Goal: Information Seeking & Learning: Learn about a topic

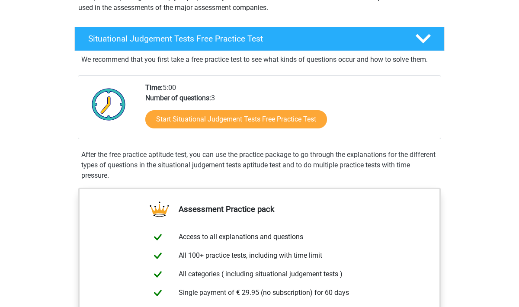
scroll to position [115, 0]
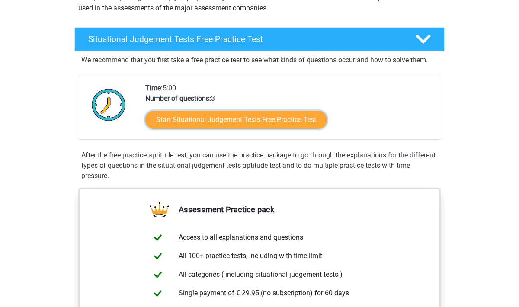
click at [306, 120] on link "Start Situational Judgement Tests Free Practice Test" at bounding box center [236, 120] width 182 height 18
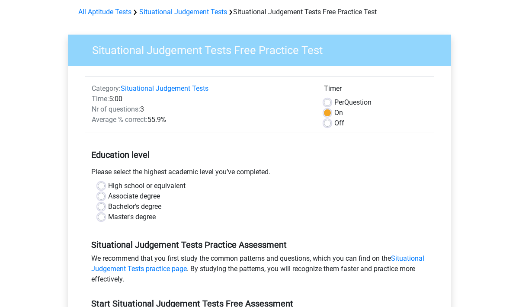
scroll to position [38, 0]
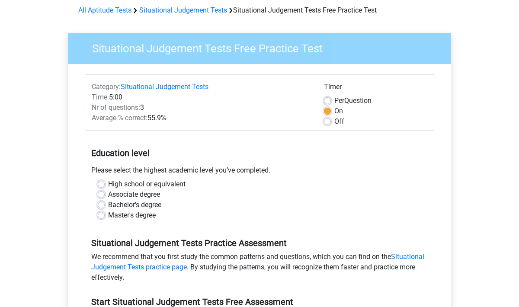
click at [108, 183] on label "High school or equivalent" at bounding box center [146, 184] width 77 height 10
click at [104, 183] on input "High school or equivalent" at bounding box center [101, 183] width 7 height 9
radio input "true"
click at [108, 195] on label "Associate degree" at bounding box center [134, 194] width 52 height 10
click at [102, 195] on input "Associate degree" at bounding box center [101, 193] width 7 height 9
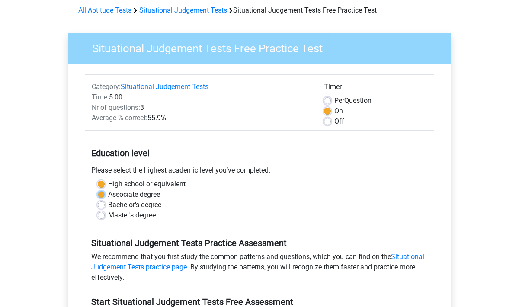
radio input "true"
click at [108, 205] on label "Bachelor's degree" at bounding box center [134, 205] width 53 height 10
click at [102, 205] on input "Bachelor's degree" at bounding box center [101, 204] width 7 height 9
radio input "true"
click at [108, 205] on label "Bachelor's degree" at bounding box center [134, 205] width 53 height 10
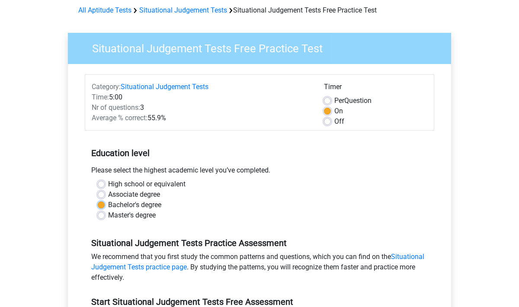
click at [102, 205] on input "Bachelor's degree" at bounding box center [101, 204] width 7 height 9
click at [108, 195] on label "Associate degree" at bounding box center [134, 194] width 52 height 10
click at [102, 195] on input "Associate degree" at bounding box center [101, 193] width 7 height 9
radio input "true"
click at [108, 184] on label "High school or equivalent" at bounding box center [146, 184] width 77 height 10
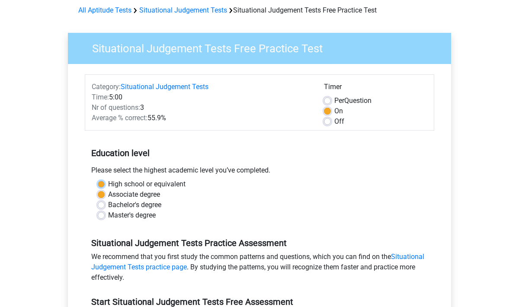
click at [102, 184] on input "High school or equivalent" at bounding box center [101, 183] width 7 height 9
radio input "true"
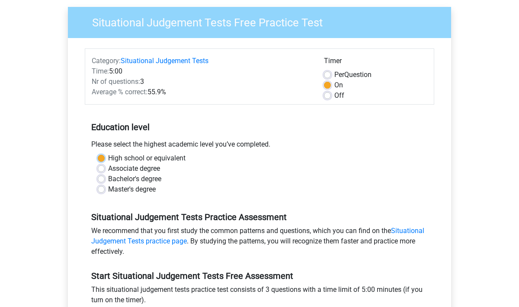
scroll to position [63, 0]
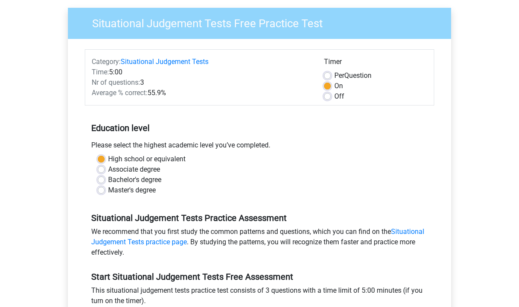
click at [334, 74] on label "Per Question" at bounding box center [352, 76] width 37 height 10
click at [330, 74] on input "Per Question" at bounding box center [327, 75] width 7 height 9
radio input "true"
click at [334, 85] on label "On" at bounding box center [338, 86] width 9 height 10
click at [328, 85] on input "On" at bounding box center [327, 85] width 7 height 9
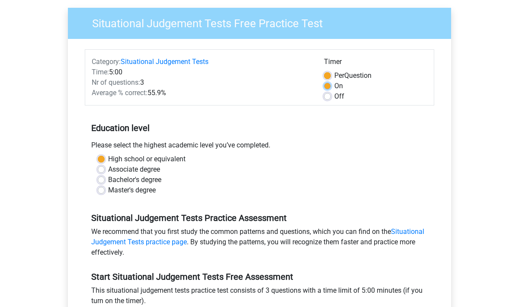
radio input "true"
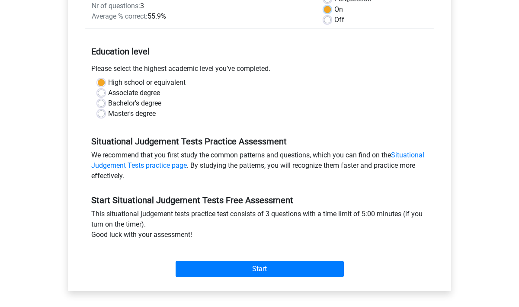
scroll to position [172, 0]
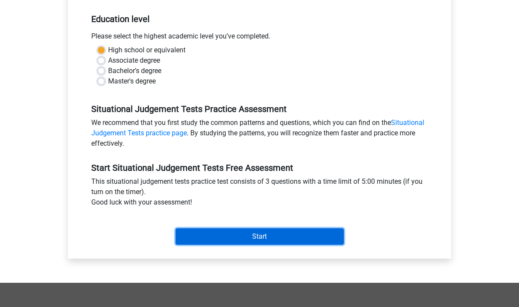
click at [276, 232] on input "Start" at bounding box center [260, 236] width 168 height 16
click at [261, 245] on input "Start" at bounding box center [260, 236] width 168 height 16
click at [304, 245] on input "Start" at bounding box center [260, 236] width 168 height 16
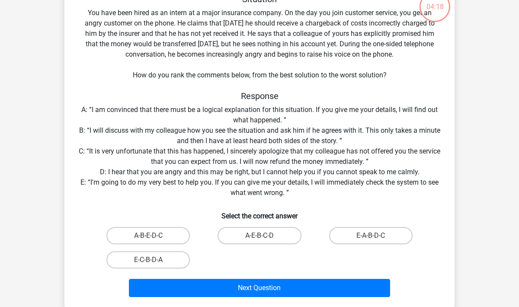
scroll to position [61, 0]
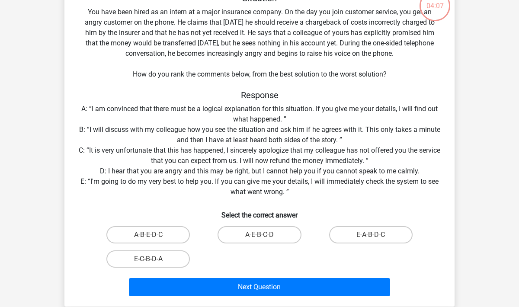
click at [281, 233] on label "A-E-B-C-D" at bounding box center [259, 234] width 83 height 17
click at [265, 235] on input "A-E-B-C-D" at bounding box center [263, 238] width 6 height 6
radio input "true"
click at [304, 282] on button "Next Question" at bounding box center [260, 287] width 262 height 18
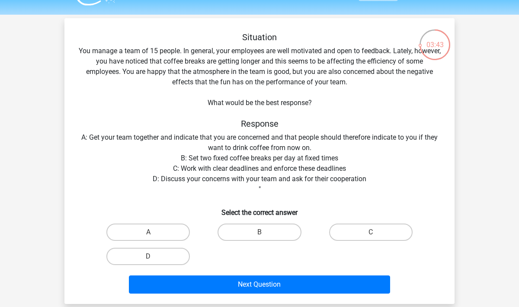
scroll to position [21, 0]
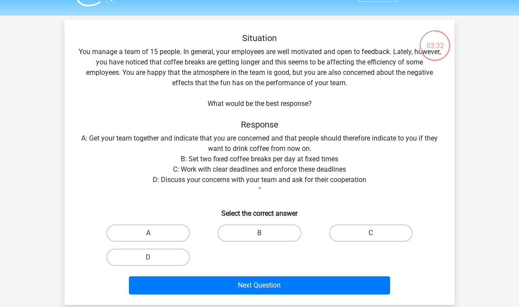
click at [183, 253] on label "D" at bounding box center [147, 257] width 83 height 17
click at [154, 257] on input "D" at bounding box center [151, 260] width 6 height 6
radio input "true"
click at [172, 234] on label "A" at bounding box center [147, 233] width 83 height 17
click at [154, 234] on input "A" at bounding box center [151, 236] width 6 height 6
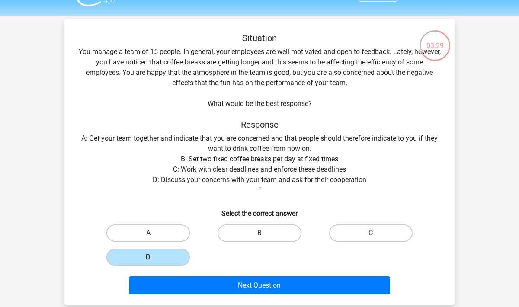
radio input "true"
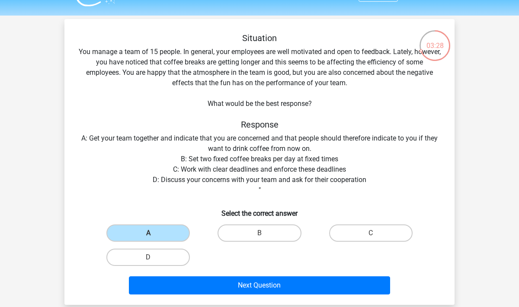
click at [174, 255] on label "D" at bounding box center [147, 257] width 83 height 17
click at [154, 257] on input "D" at bounding box center [151, 260] width 6 height 6
radio input "true"
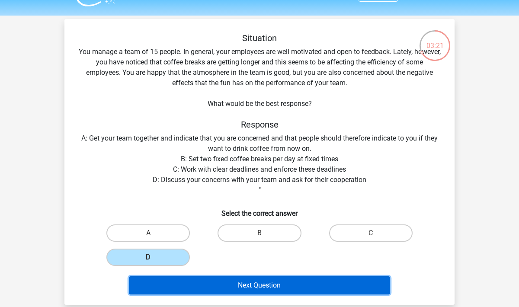
click at [315, 282] on button "Next Question" at bounding box center [260, 285] width 262 height 18
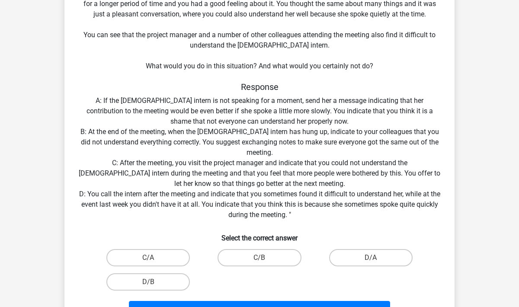
scroll to position [100, 0]
click at [366, 260] on label "D/A" at bounding box center [370, 257] width 83 height 17
click at [371, 260] on input "D/A" at bounding box center [374, 261] width 6 height 6
radio input "true"
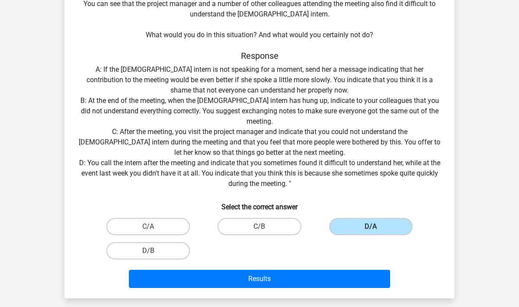
scroll to position [159, 0]
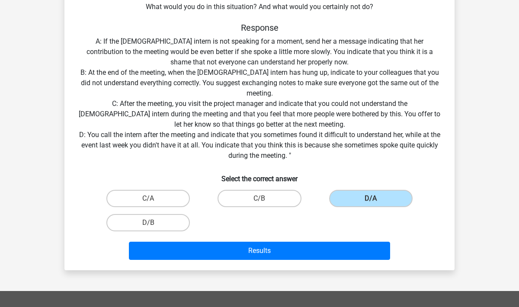
click at [317, 249] on button "Results" at bounding box center [260, 251] width 262 height 18
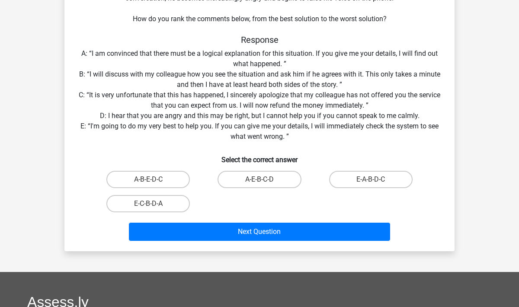
scroll to position [117, 0]
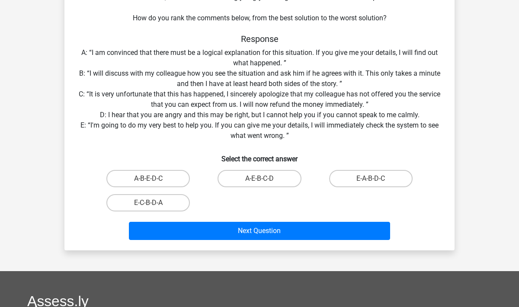
click at [170, 181] on label "A-B-E-D-C" at bounding box center [147, 178] width 83 height 17
click at [154, 181] on input "A-B-E-D-C" at bounding box center [151, 182] width 6 height 6
radio input "true"
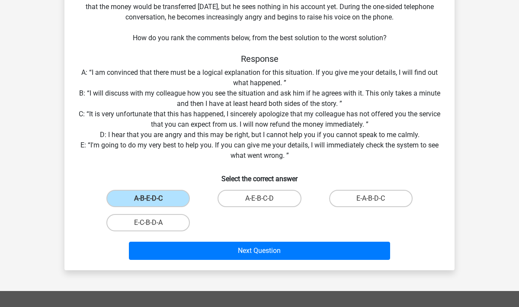
scroll to position [97, 0]
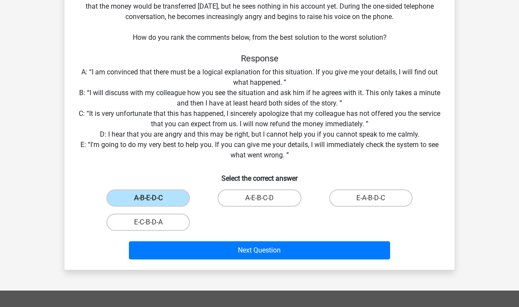
click at [290, 200] on label "A-E-B-C-D" at bounding box center [259, 197] width 83 height 17
click at [265, 200] on input "A-E-B-C-D" at bounding box center [263, 201] width 6 height 6
radio input "true"
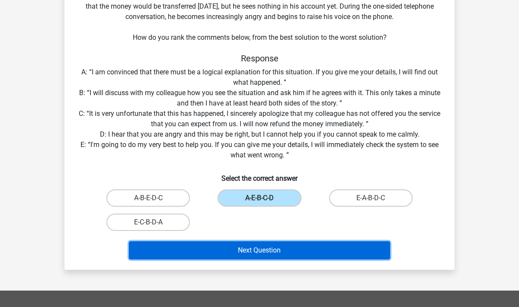
click at [261, 252] on button "Next Question" at bounding box center [260, 250] width 262 height 18
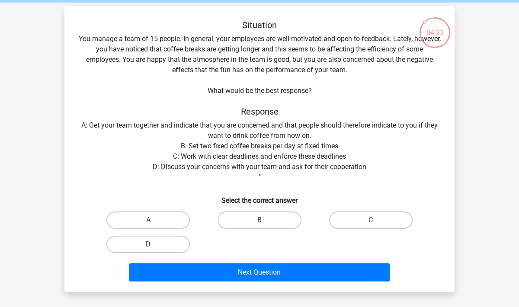
scroll to position [32, 0]
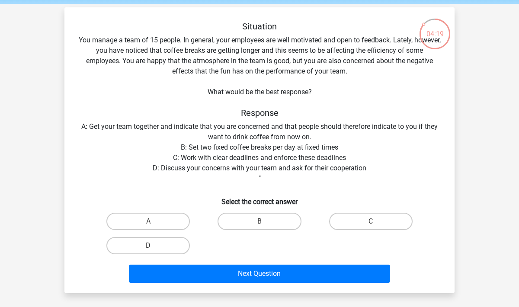
click at [167, 254] on label "D" at bounding box center [147, 245] width 83 height 17
click at [154, 251] on input "D" at bounding box center [151, 249] width 6 height 6
radio input "true"
click at [249, 280] on button "Next Question" at bounding box center [260, 274] width 262 height 18
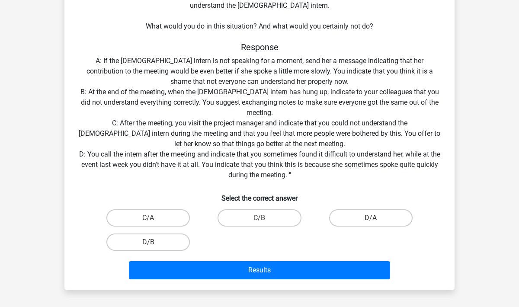
scroll to position [140, 0]
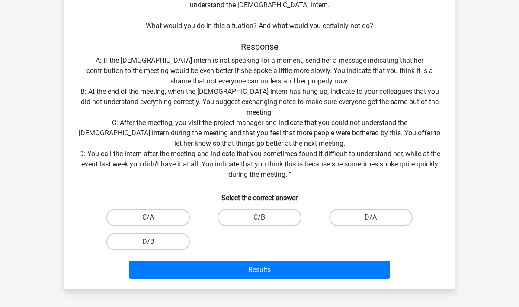
click at [368, 221] on label "D/A" at bounding box center [370, 217] width 83 height 17
click at [371, 221] on input "D/A" at bounding box center [374, 221] width 6 height 6
radio input "true"
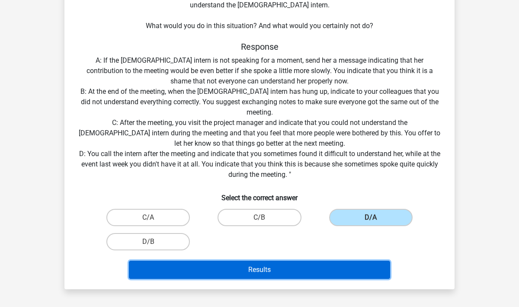
click at [307, 266] on button "Results" at bounding box center [260, 270] width 262 height 18
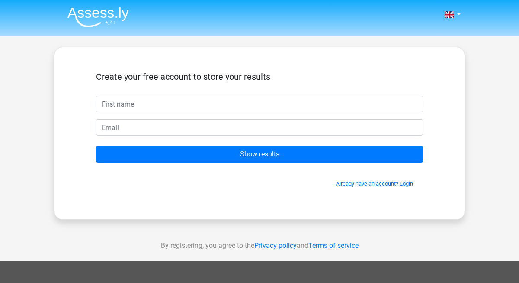
click at [337, 103] on input "text" at bounding box center [259, 104] width 327 height 16
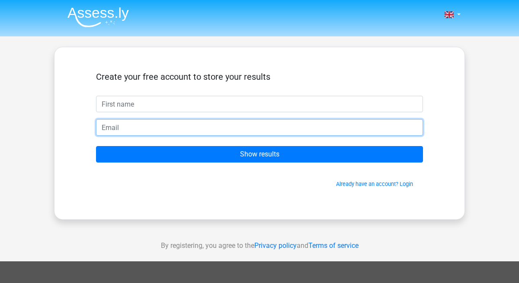
click at [336, 126] on input "email" at bounding box center [259, 127] width 327 height 16
type input "[PERSON_NAME][EMAIL_ADDRESS][DOMAIN_NAME]"
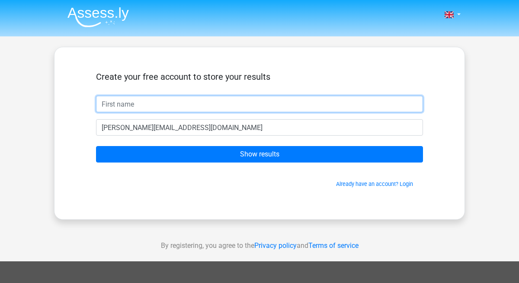
click at [265, 104] on input "text" at bounding box center [259, 104] width 327 height 16
type input "[PERSON_NAME]"
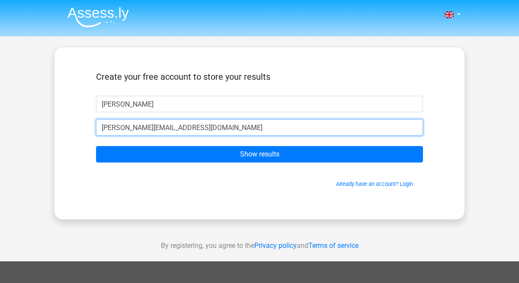
click at [256, 124] on input "[PERSON_NAME][EMAIL_ADDRESS][DOMAIN_NAME]" at bounding box center [259, 127] width 327 height 16
type input "[PERSON_NAME]"
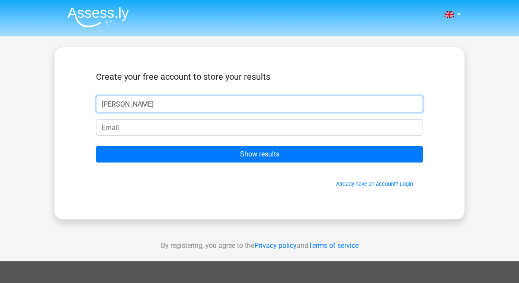
click at [381, 105] on input "[PERSON_NAME]" at bounding box center [259, 104] width 327 height 16
type input "U"
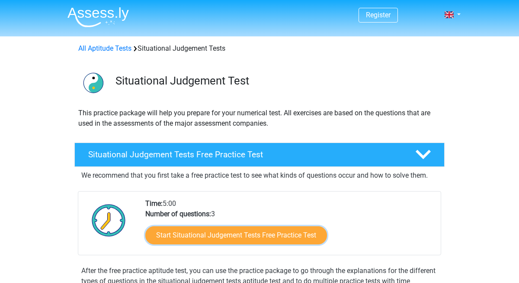
click at [282, 235] on link "Start Situational Judgement Tests Free Practice Test" at bounding box center [236, 235] width 182 height 18
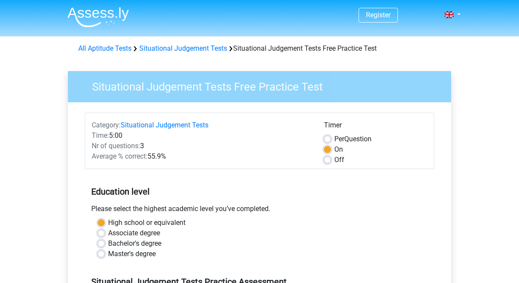
click at [336, 162] on label "Off" at bounding box center [339, 159] width 10 height 10
click at [331, 162] on input "Off" at bounding box center [327, 158] width 7 height 9
radio input "true"
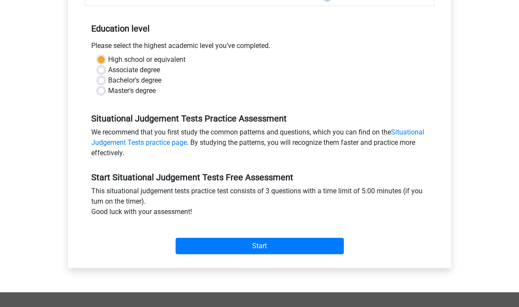
scroll to position [160, 0]
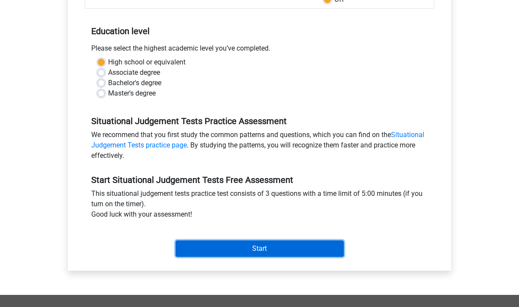
click at [269, 251] on input "Start" at bounding box center [260, 249] width 168 height 16
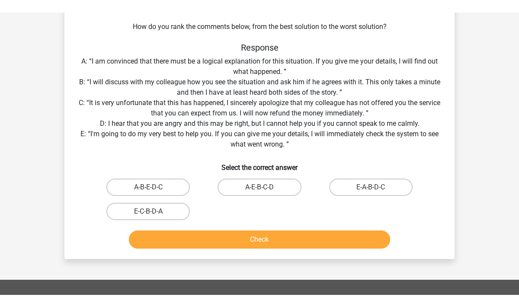
scroll to position [120, 0]
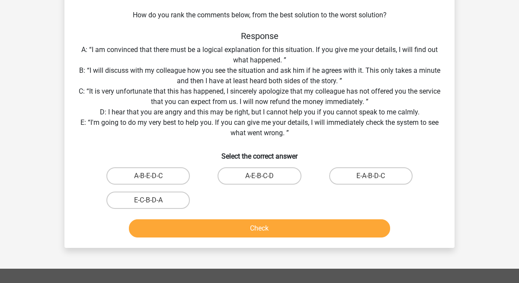
click at [172, 177] on label "A-B-E-D-C" at bounding box center [147, 175] width 83 height 17
click at [154, 177] on input "A-B-E-D-C" at bounding box center [151, 179] width 6 height 6
radio input "true"
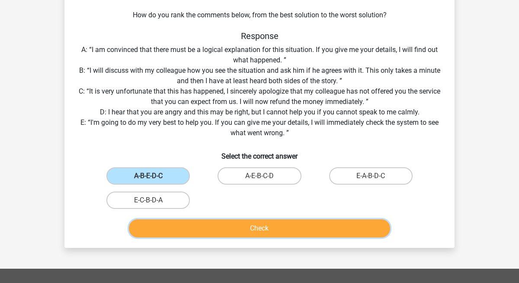
click at [225, 227] on button "Check" at bounding box center [260, 228] width 262 height 18
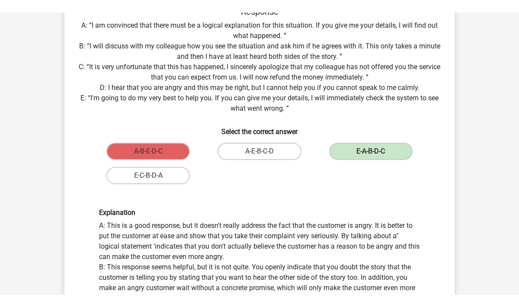
scroll to position [156, 0]
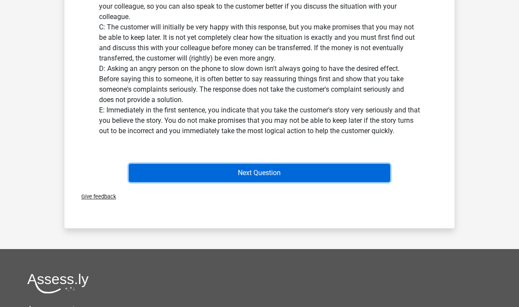
click at [369, 168] on button "Next Question" at bounding box center [260, 173] width 262 height 18
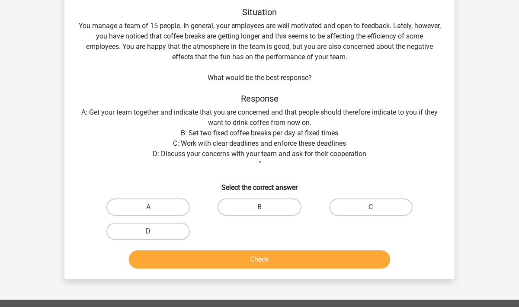
scroll to position [40, 0]
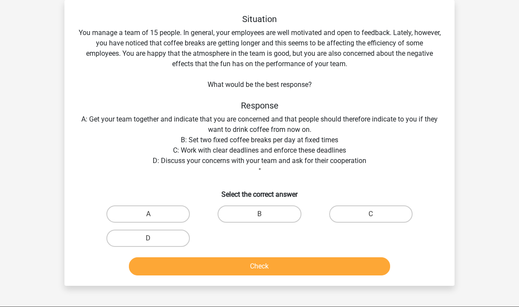
click at [162, 240] on label "D" at bounding box center [147, 238] width 83 height 17
click at [154, 240] on input "D" at bounding box center [151, 241] width 6 height 6
radio input "true"
click at [226, 271] on button "Check" at bounding box center [260, 266] width 262 height 18
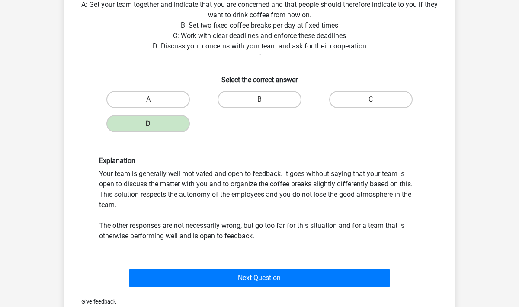
scroll to position [155, 0]
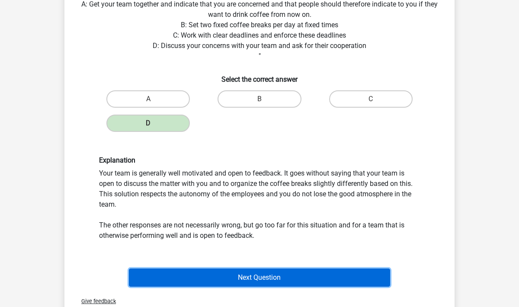
click at [318, 279] on button "Next Question" at bounding box center [260, 278] width 262 height 18
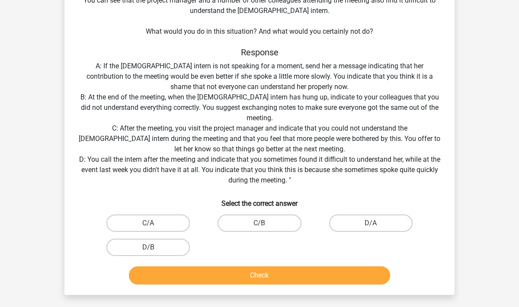
scroll to position [134, 0]
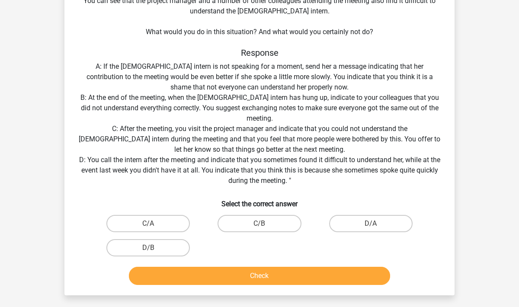
click at [146, 248] on label "D/B" at bounding box center [147, 247] width 83 height 17
click at [148, 248] on input "D/B" at bounding box center [151, 251] width 6 height 6
radio input "true"
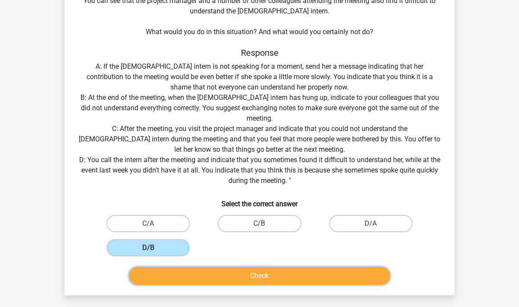
click at [328, 278] on button "Check" at bounding box center [260, 276] width 262 height 18
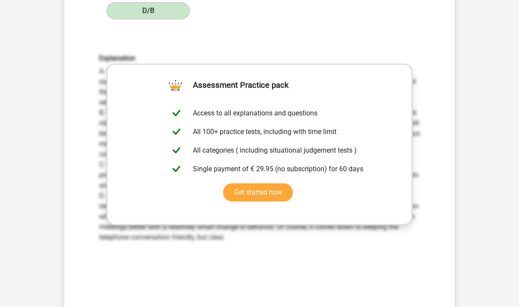
scroll to position [372, 0]
click at [463, 118] on div "Question 3 of 3 Question category: situational judgement tests set 1 Situation …" at bounding box center [259, 20] width 411 height 704
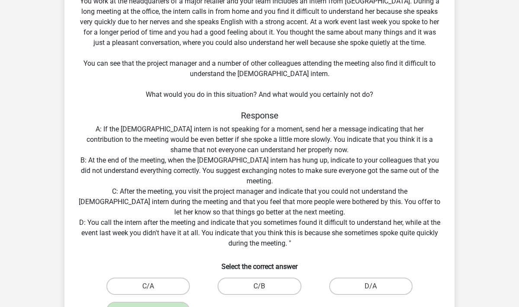
scroll to position [115, 0]
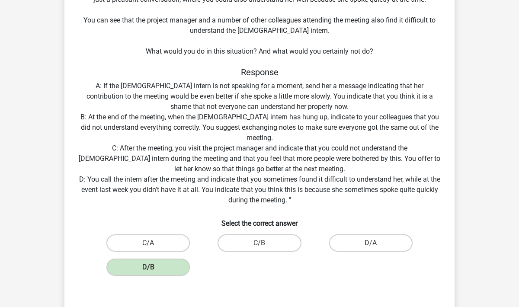
click at [274, 244] on label "C/B" at bounding box center [259, 242] width 83 height 17
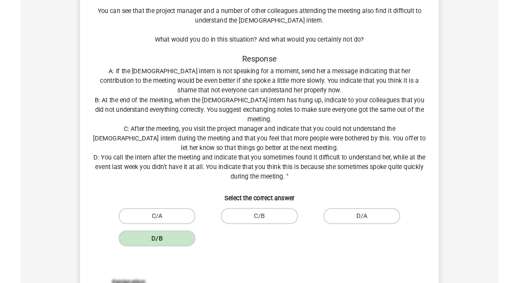
scroll to position [0, 0]
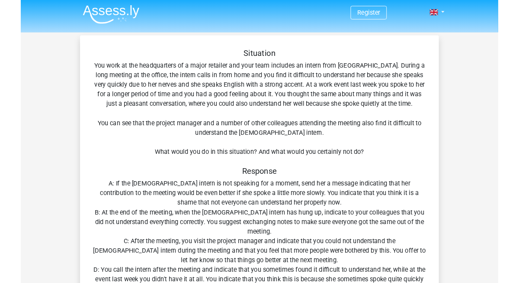
scroll to position [6, 0]
